Goal: Task Accomplishment & Management: Manage account settings

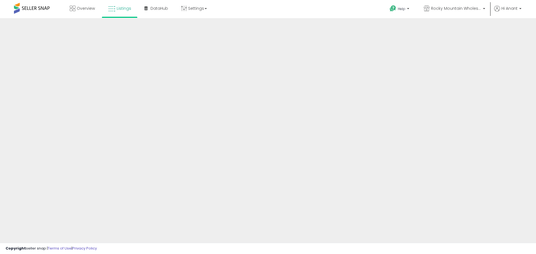
click at [80, 11] on span "Overview" at bounding box center [86, 9] width 18 height 6
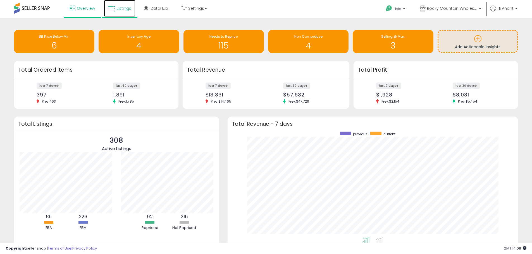
click at [119, 11] on span "Listings" at bounding box center [124, 9] width 15 height 6
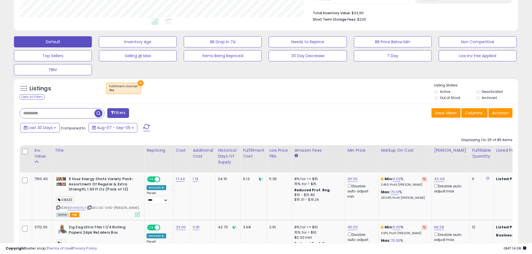
scroll to position [114, 292]
click at [139, 84] on button "×" at bounding box center [141, 83] width 6 height 6
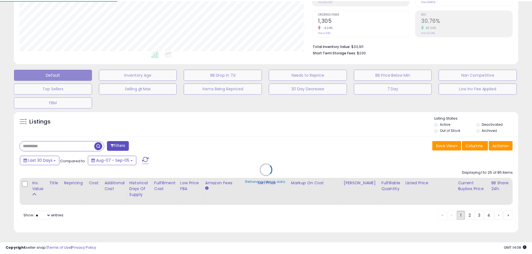
scroll to position [114, 295]
click at [51, 144] on div "Retrieving listings data.." at bounding box center [268, 174] width 517 height 132
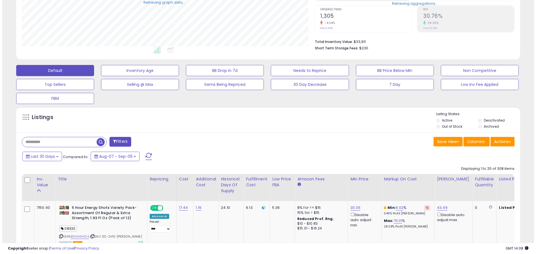
scroll to position [279132, 278954]
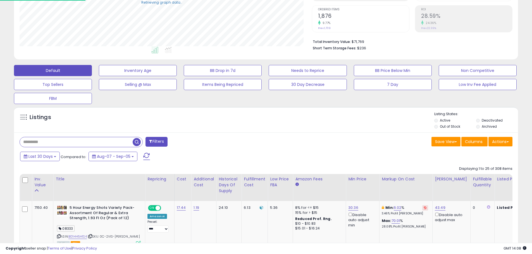
click at [44, 142] on input "text" at bounding box center [76, 142] width 113 height 10
paste input "**********"
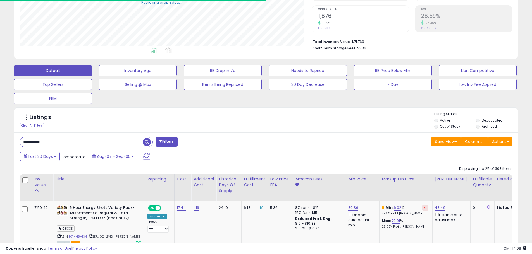
type input "**********"
click at [149, 142] on span "button" at bounding box center [147, 142] width 8 height 8
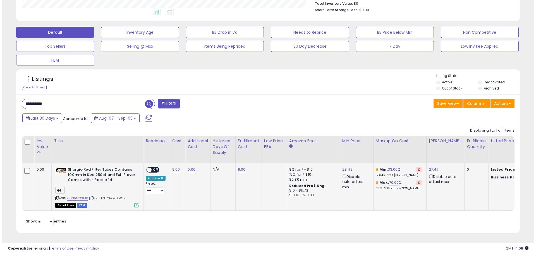
scroll to position [114, 292]
click at [132, 203] on icon at bounding box center [134, 205] width 5 height 5
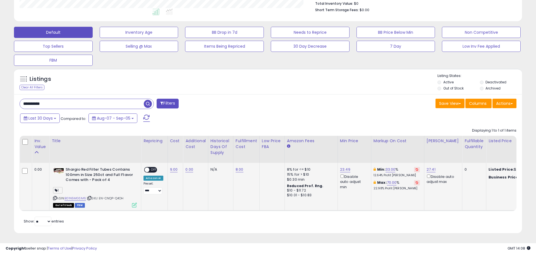
scroll to position [114, 295]
